Goal: Transaction & Acquisition: Subscribe to service/newsletter

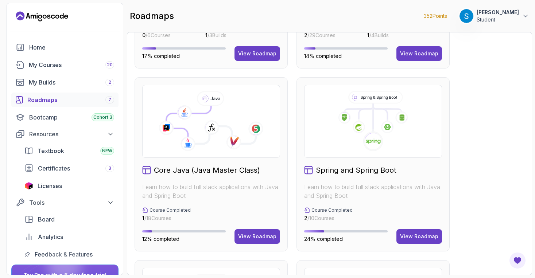
scroll to position [171, 0]
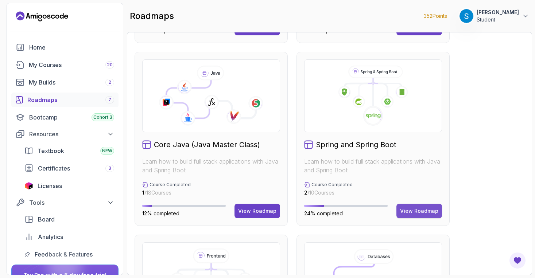
click at [408, 206] on button "View Roadmap" at bounding box center [419, 211] width 46 height 15
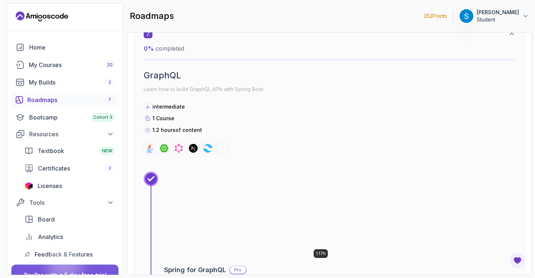
scroll to position [2070, 0]
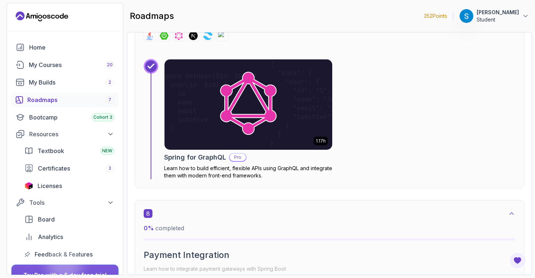
click at [242, 126] on img at bounding box center [248, 104] width 176 height 95
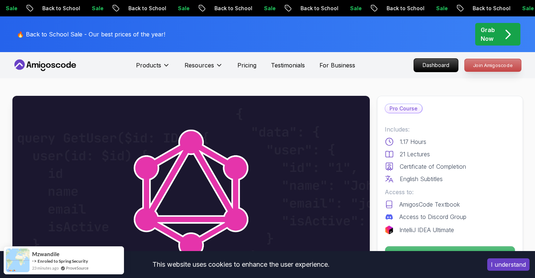
click at [488, 68] on p "Join Amigoscode" at bounding box center [493, 65] width 57 height 12
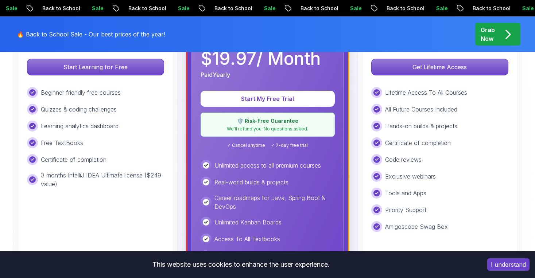
scroll to position [251, 0]
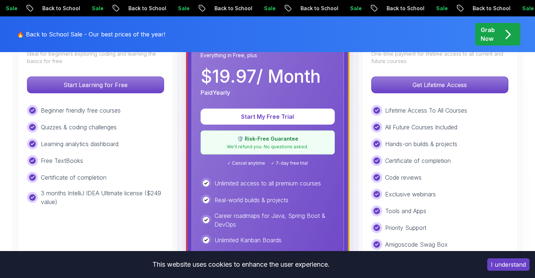
click at [309, 178] on div "Unlimited access to all premium courses" at bounding box center [268, 183] width 134 height 11
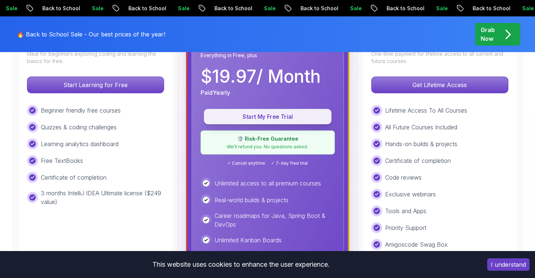
click at [268, 113] on p "Start My Free Trial" at bounding box center [267, 117] width 111 height 8
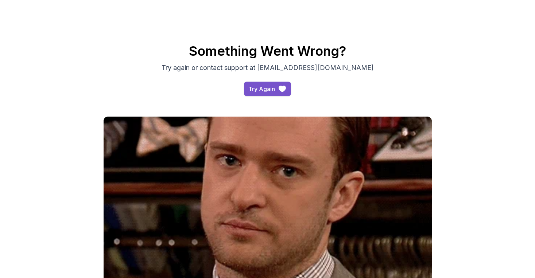
click at [266, 86] on div "Try Again" at bounding box center [261, 89] width 27 height 9
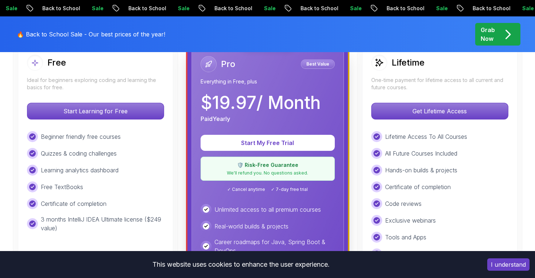
scroll to position [226, 0]
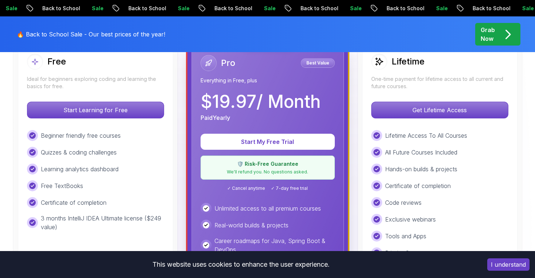
click at [207, 65] on icon at bounding box center [208, 62] width 7 height 7
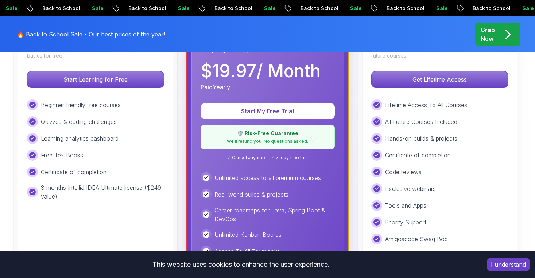
scroll to position [142, 0]
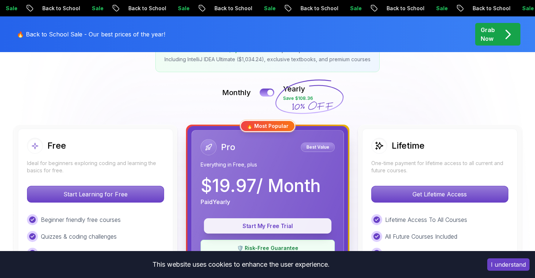
click at [266, 224] on p "Start My Free Trial" at bounding box center [267, 226] width 111 height 8
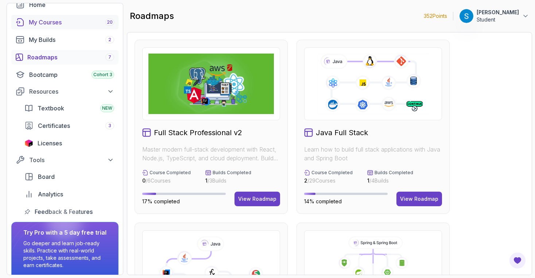
scroll to position [70, 0]
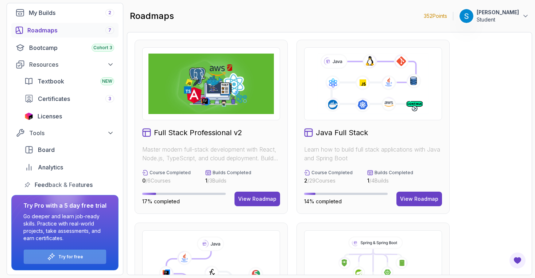
click at [57, 254] on div "Try for free" at bounding box center [65, 257] width 82 height 14
click at [66, 258] on p "Try for free" at bounding box center [70, 257] width 25 height 6
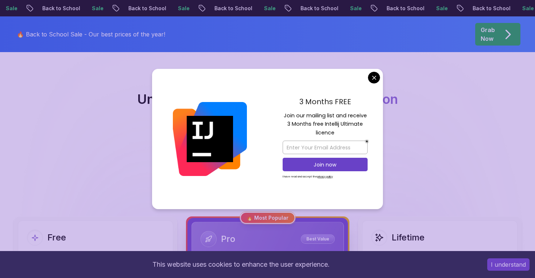
scroll to position [50, 0]
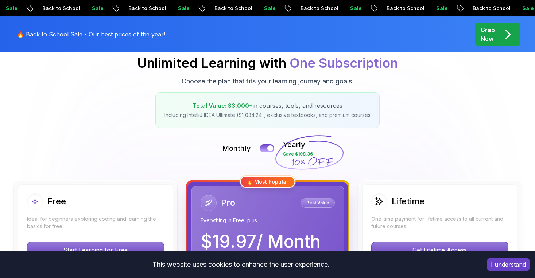
scroll to position [100, 0]
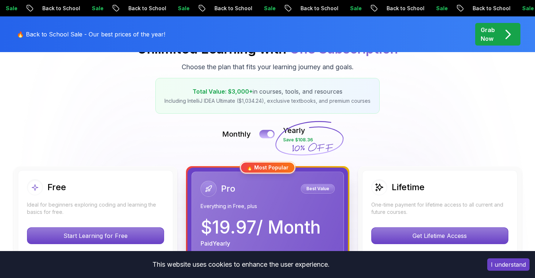
click at [267, 133] on button at bounding box center [266, 134] width 15 height 8
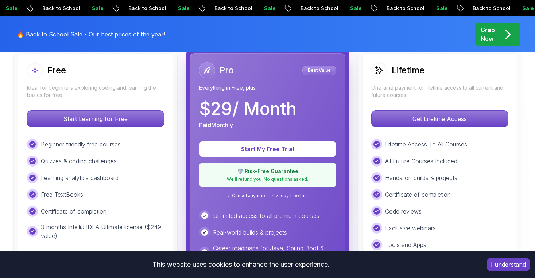
scroll to position [217, 0]
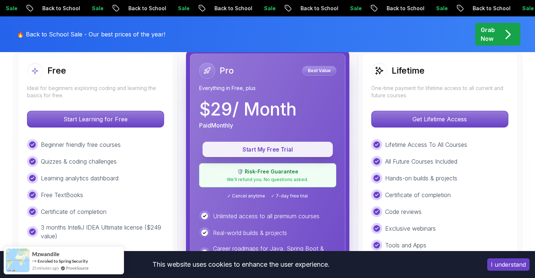
click at [278, 153] on p "Start My Free Trial" at bounding box center [268, 150] width 114 height 8
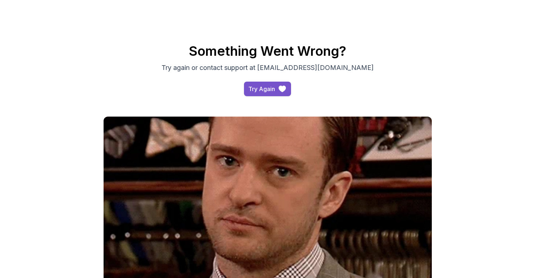
click at [253, 85] on div "Try Again" at bounding box center [261, 89] width 27 height 9
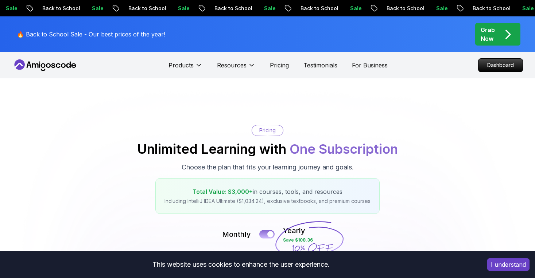
click at [267, 232] on button at bounding box center [266, 234] width 15 height 8
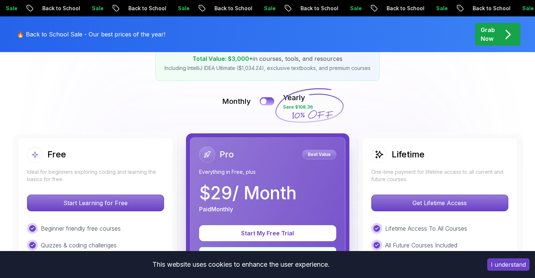
scroll to position [191, 0]
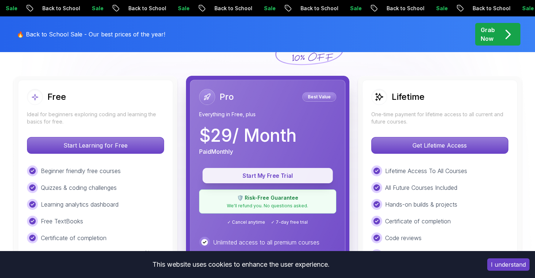
click at [259, 178] on p "Start My Free Trial" at bounding box center [268, 176] width 114 height 8
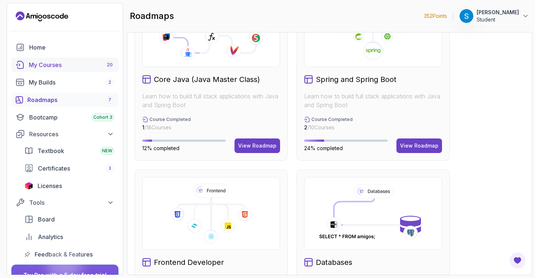
click at [46, 63] on div "My Courses 20" at bounding box center [71, 65] width 85 height 9
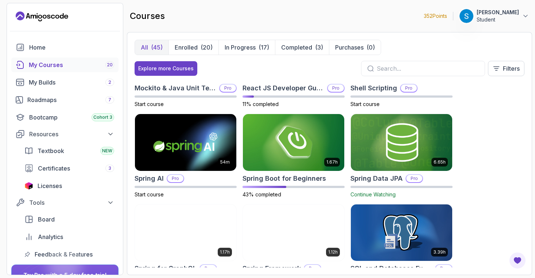
scroll to position [1171, 0]
